Goal: Information Seeking & Learning: Learn about a topic

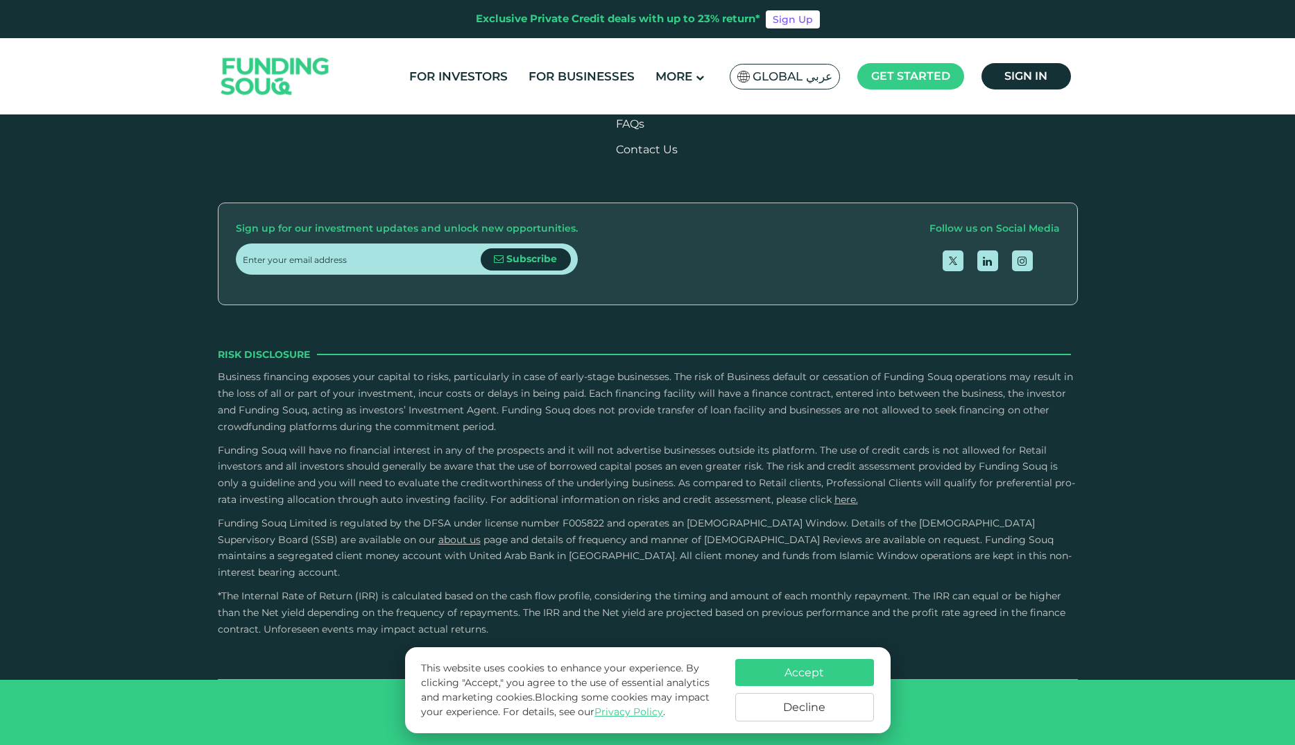
scroll to position [2567, 0]
type tc-range-slider "20000"
drag, startPoint x: 289, startPoint y: 386, endPoint x: 266, endPoint y: 387, distance: 22.9
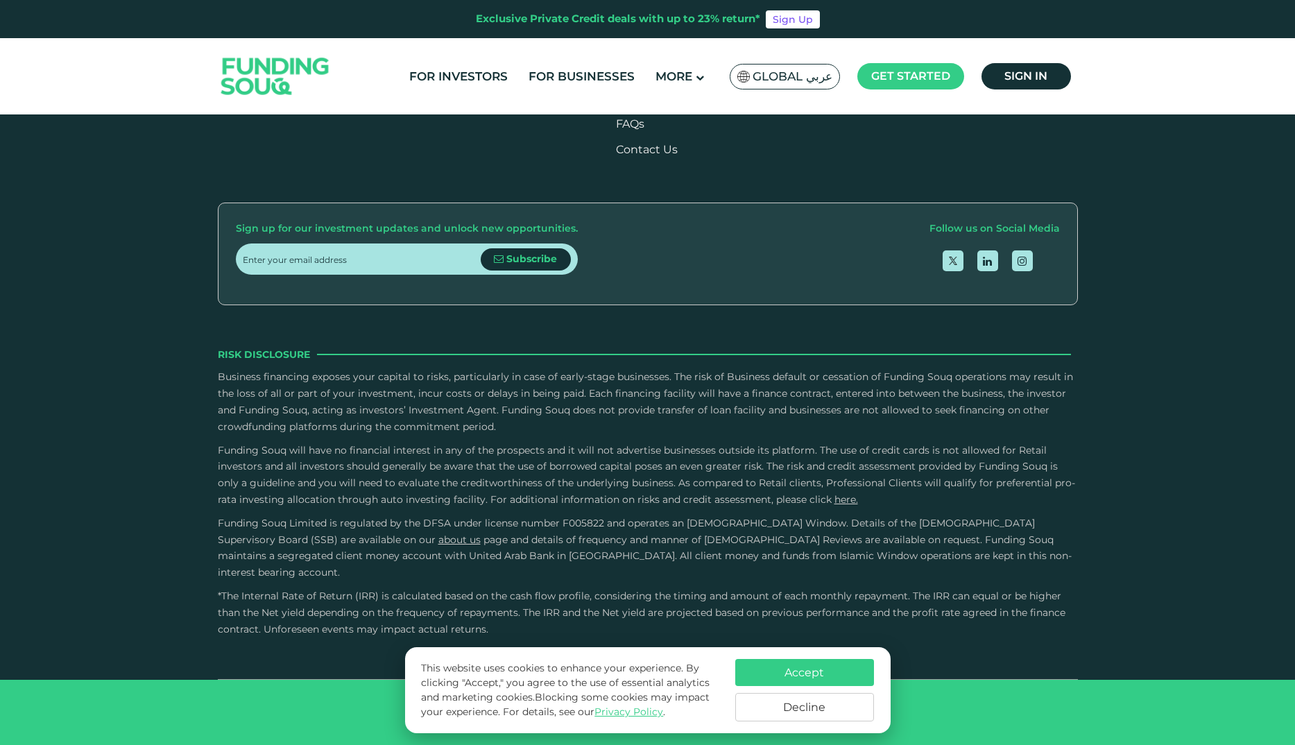
drag, startPoint x: 1000, startPoint y: 373, endPoint x: 979, endPoint y: 373, distance: 20.8
drag, startPoint x: 979, startPoint y: 373, endPoint x: 1014, endPoint y: 407, distance: 49.6
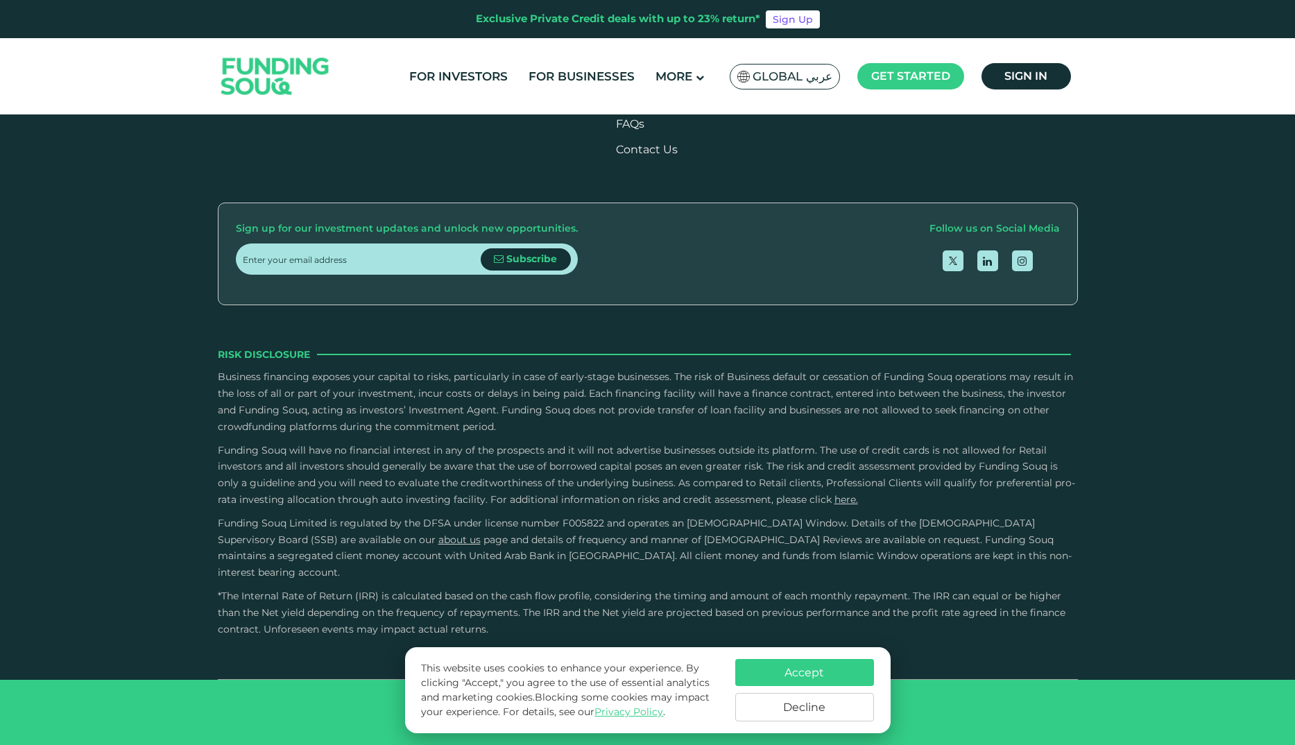
drag, startPoint x: 676, startPoint y: 382, endPoint x: 543, endPoint y: 382, distance: 133.2
type tc-range-slider "5"
click at [866, 710] on button "Decline" at bounding box center [804, 707] width 139 height 28
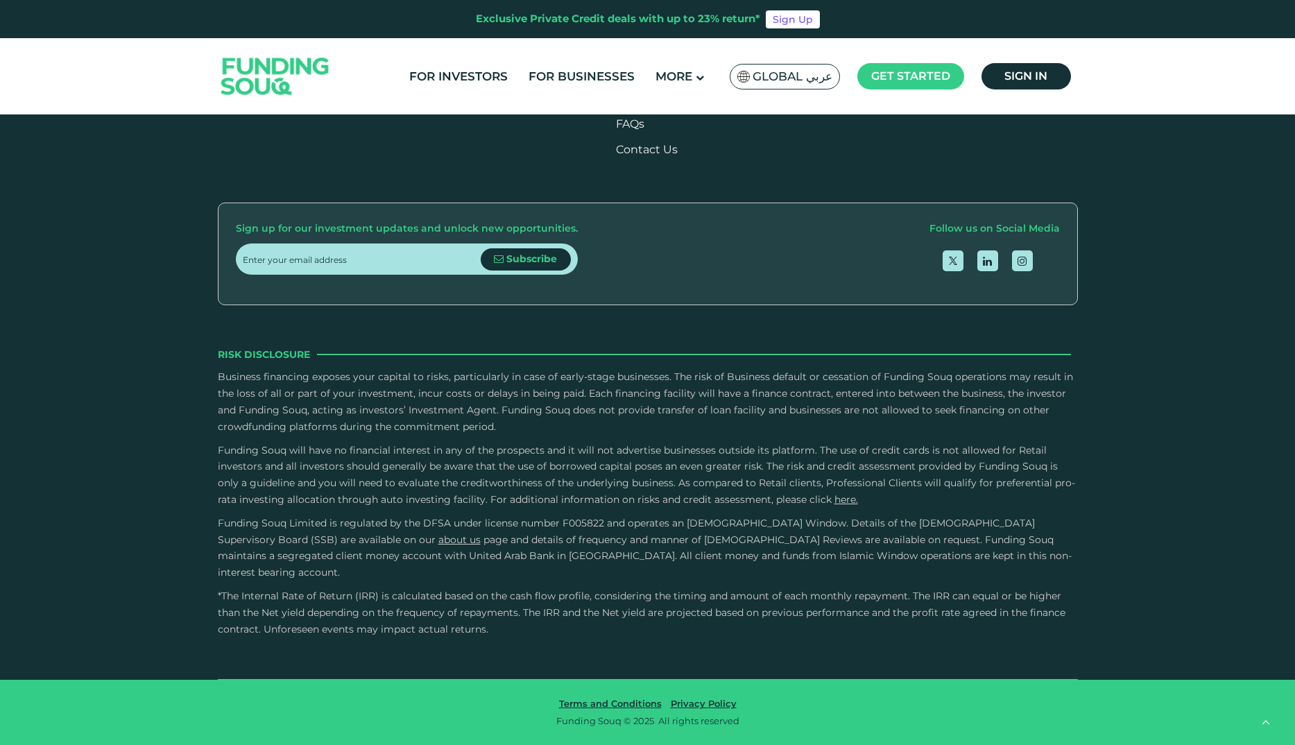
scroll to position [2498, 0]
radio input "true"
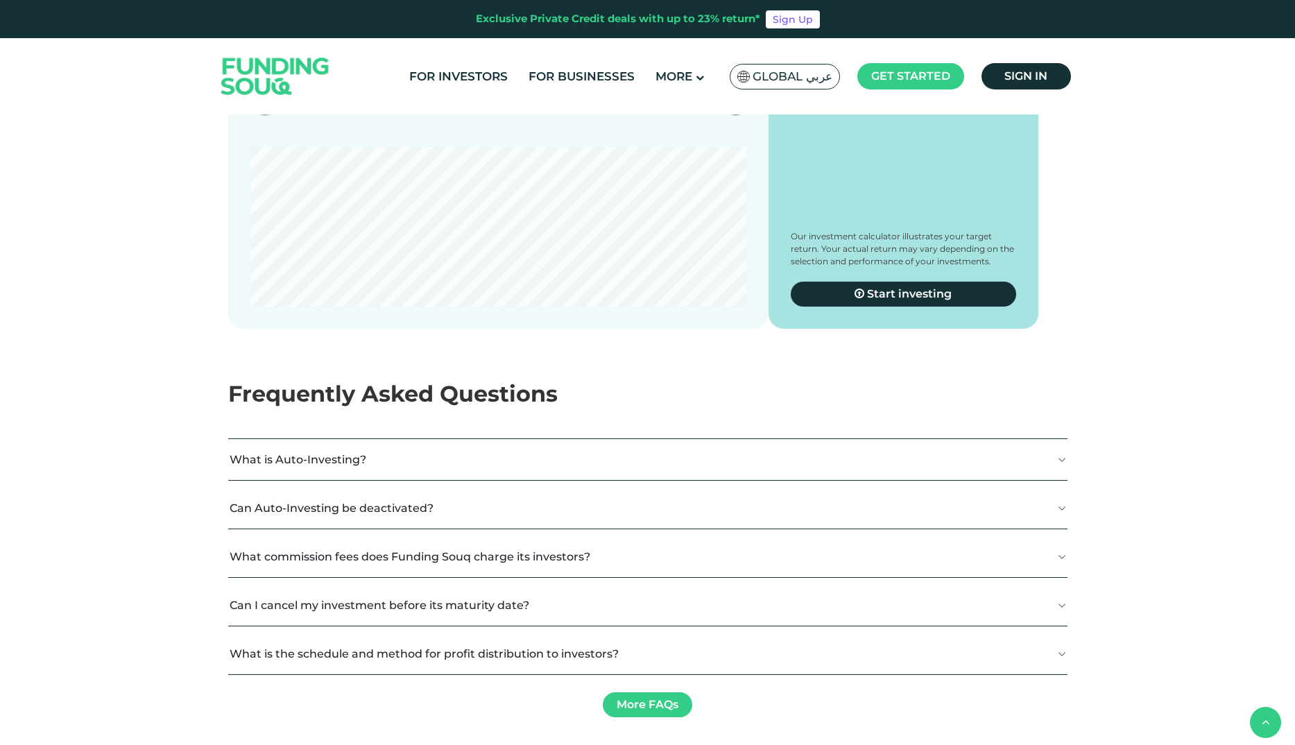
scroll to position [1734, 0]
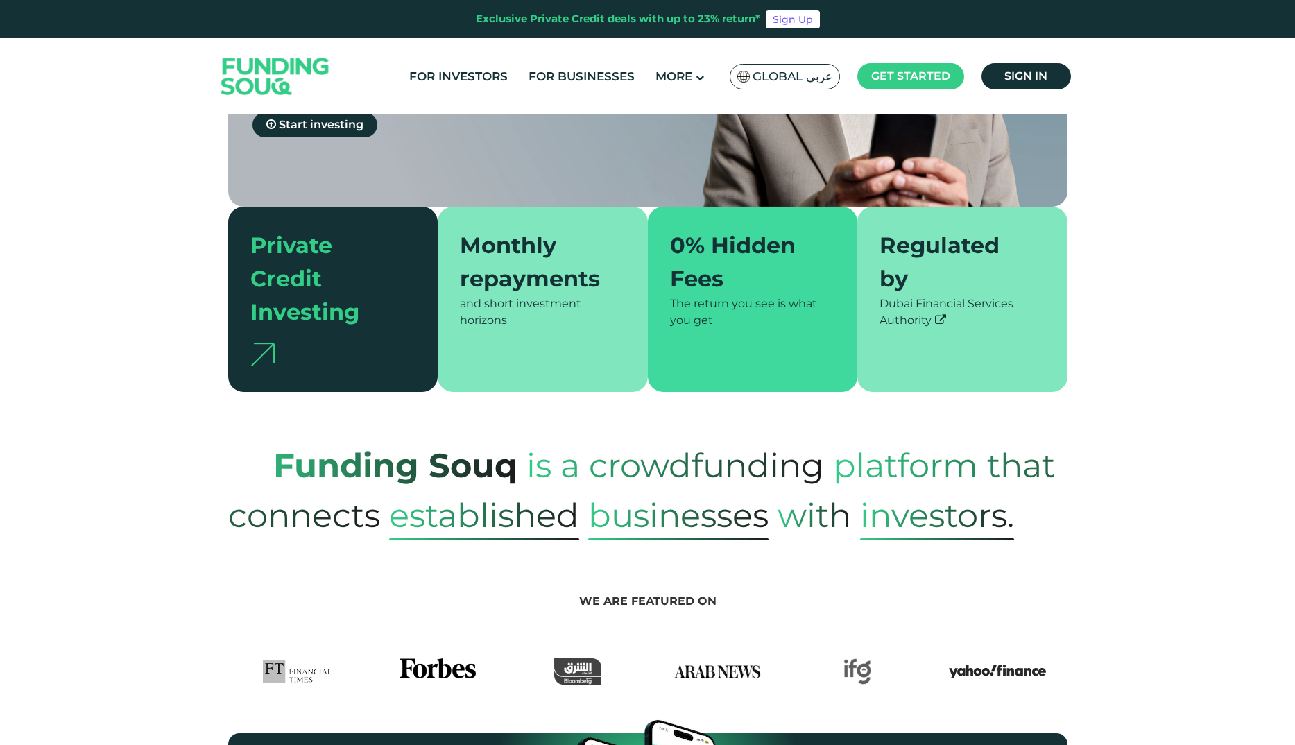
scroll to position [0, 0]
